Goal: Information Seeking & Learning: Learn about a topic

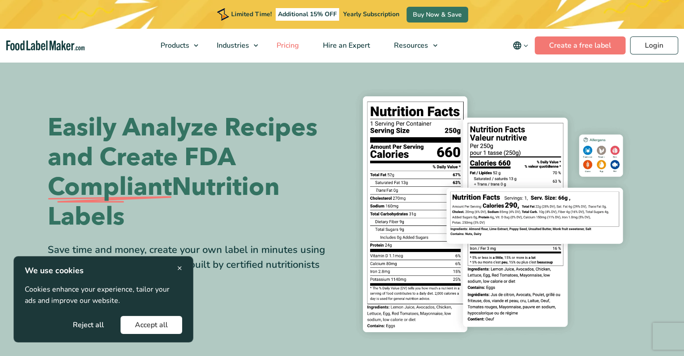
click at [295, 45] on span "Pricing" at bounding box center [287, 45] width 26 height 10
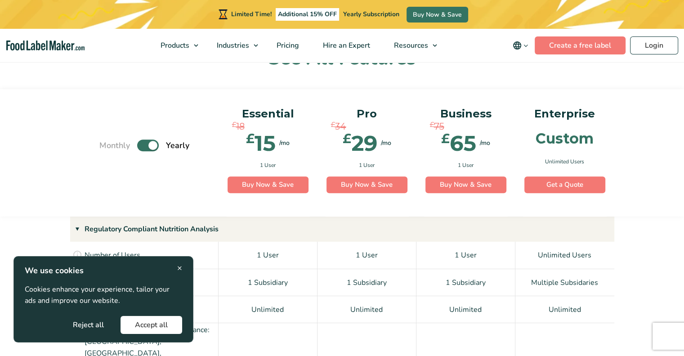
scroll to position [593, 0]
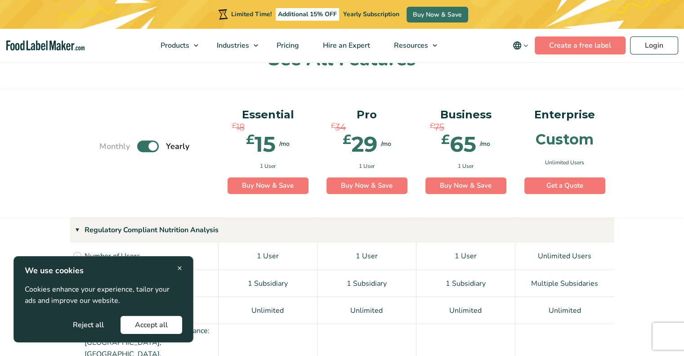
click at [182, 267] on span "×" at bounding box center [179, 268] width 5 height 12
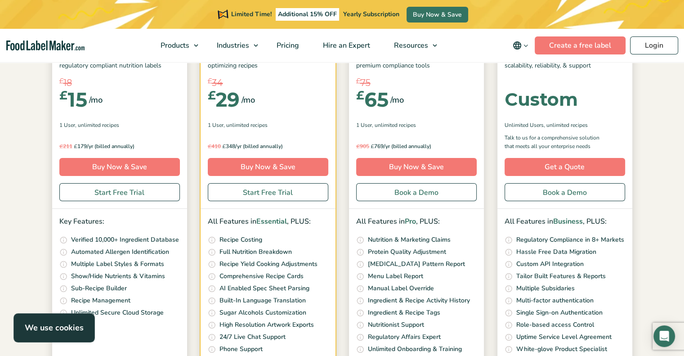
scroll to position [0, 0]
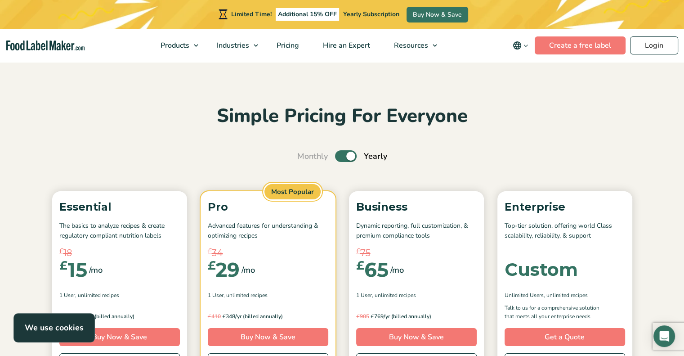
click at [350, 159] on label "Toggle" at bounding box center [346, 156] width 22 height 12
click at [305, 159] on input "Toggle" at bounding box center [302, 156] width 6 height 6
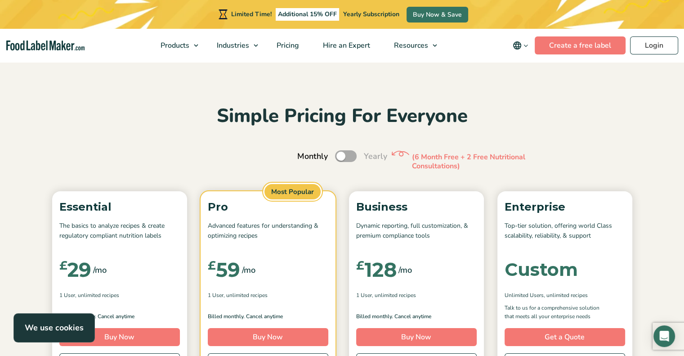
click at [350, 158] on label "Toggle" at bounding box center [346, 156] width 22 height 12
click at [305, 158] on input "Toggle" at bounding box center [302, 156] width 6 height 6
checkbox input "true"
